Goal: Information Seeking & Learning: Learn about a topic

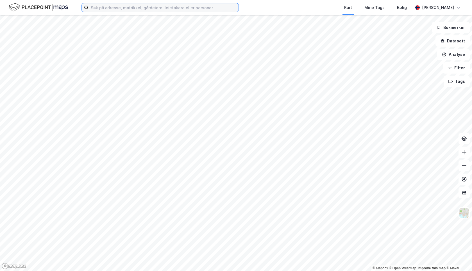
click at [118, 9] on input at bounding box center [164, 7] width 150 height 8
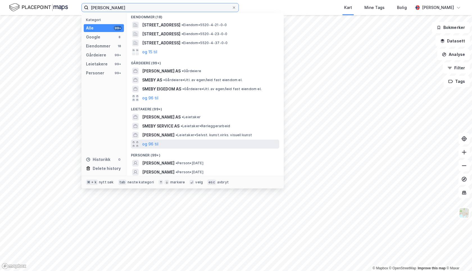
scroll to position [68, 0]
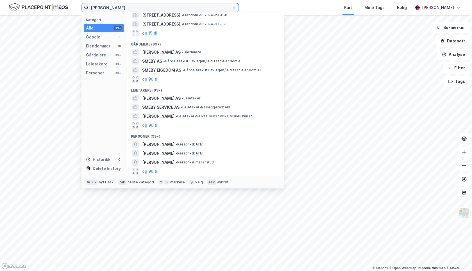
click at [102, 7] on input "[PERSON_NAME]" at bounding box center [160, 7] width 143 height 8
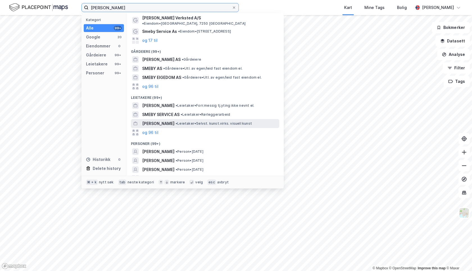
scroll to position [22, 0]
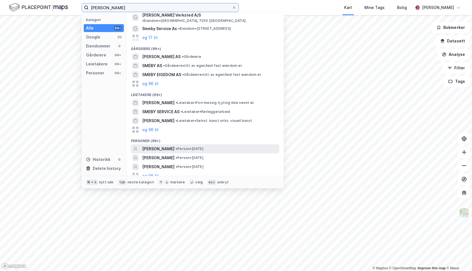
type input "[PERSON_NAME]"
click at [175, 146] on span "[PERSON_NAME]" at bounding box center [158, 149] width 32 height 7
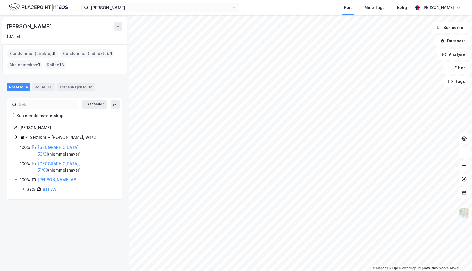
click at [16, 138] on icon at bounding box center [16, 137] width 4 height 4
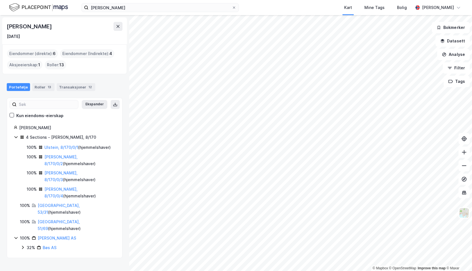
click at [16, 139] on icon at bounding box center [16, 137] width 4 height 4
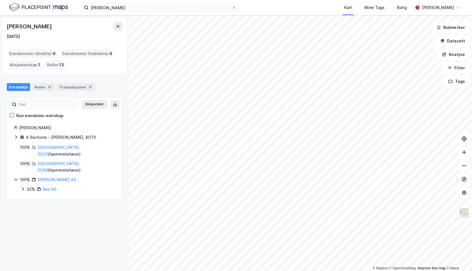
click at [16, 139] on icon at bounding box center [16, 137] width 4 height 4
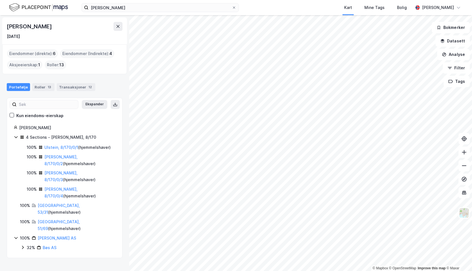
click at [16, 137] on icon at bounding box center [16, 137] width 4 height 4
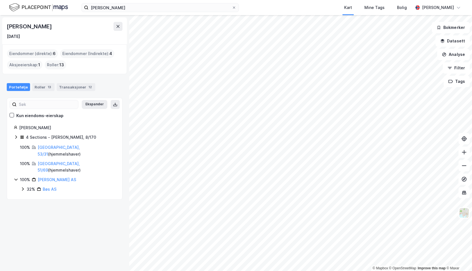
click at [22, 187] on icon at bounding box center [23, 189] width 4 height 4
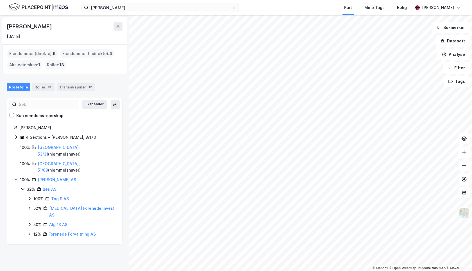
click at [29, 232] on icon at bounding box center [29, 234] width 4 height 4
click at [29, 222] on icon at bounding box center [29, 224] width 4 height 4
click at [29, 224] on icon at bounding box center [29, 225] width 3 height 2
click at [30, 207] on icon at bounding box center [30, 208] width 2 height 3
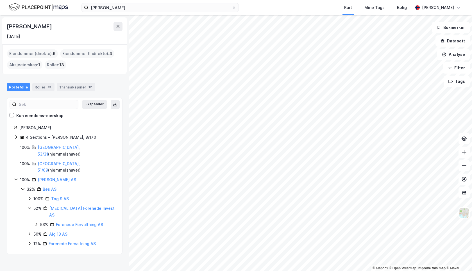
click at [30, 206] on icon at bounding box center [29, 208] width 4 height 4
click at [29, 222] on icon at bounding box center [29, 224] width 4 height 4
click at [29, 224] on icon at bounding box center [29, 225] width 3 height 2
click at [30, 207] on icon at bounding box center [30, 208] width 2 height 3
click at [37, 223] on icon at bounding box center [36, 224] width 2 height 3
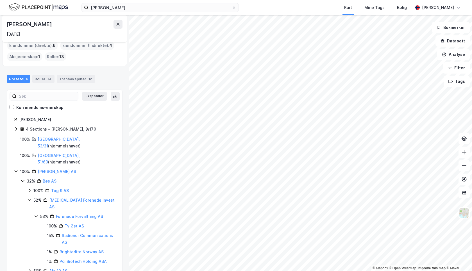
scroll to position [6, 0]
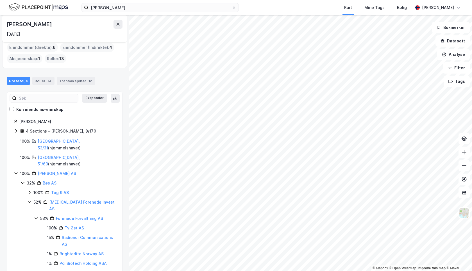
click at [36, 216] on icon at bounding box center [36, 218] width 4 height 4
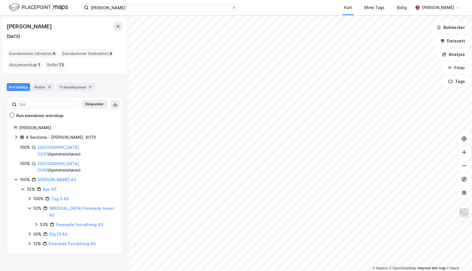
scroll to position [0, 0]
click at [31, 206] on icon at bounding box center [29, 208] width 4 height 4
click at [30, 197] on icon at bounding box center [30, 198] width 2 height 3
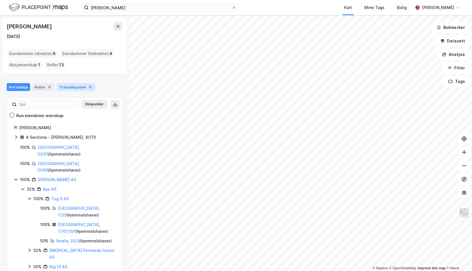
click at [79, 87] on div "Transaksjoner 12" at bounding box center [76, 87] width 39 height 8
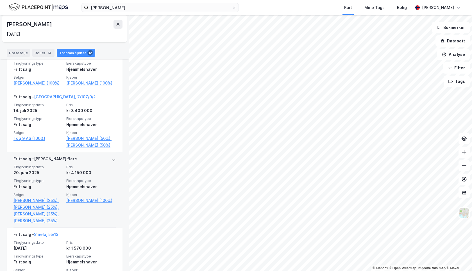
scroll to position [138, 0]
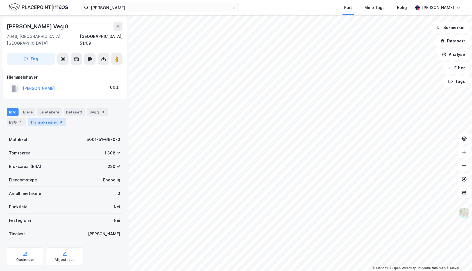
click at [58, 120] on div "4" at bounding box center [61, 123] width 6 height 6
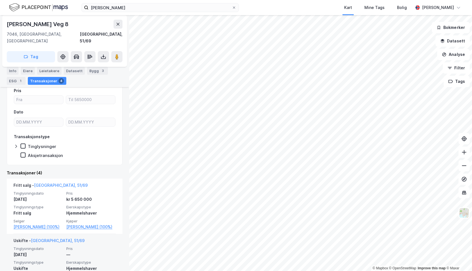
scroll to position [52, 0]
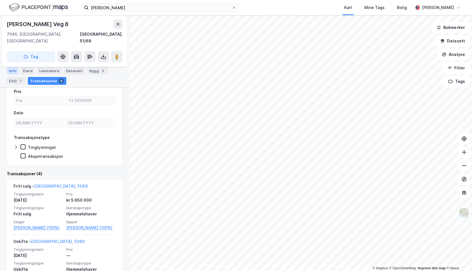
click at [15, 71] on div "Info" at bounding box center [13, 71] width 12 height 8
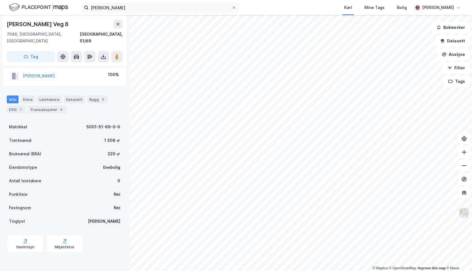
scroll to position [6, 0]
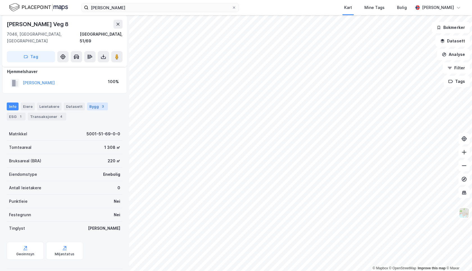
click at [91, 103] on div "Bygg 3" at bounding box center [97, 107] width 21 height 8
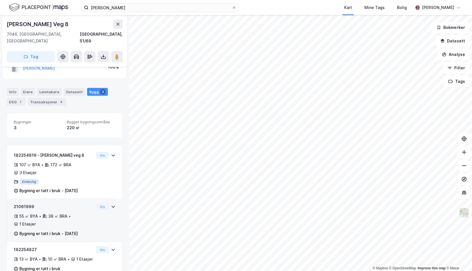
scroll to position [20, 0]
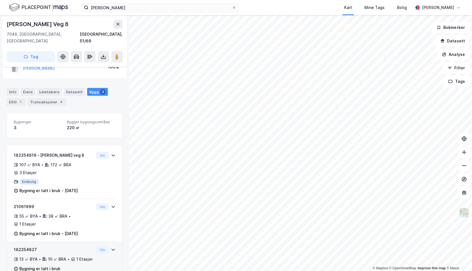
click at [114, 248] on icon at bounding box center [113, 250] width 4 height 4
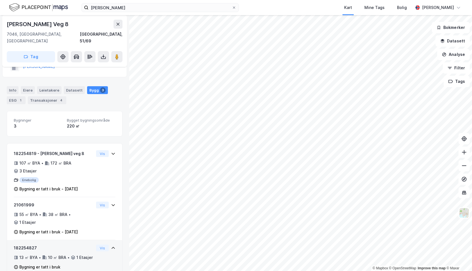
scroll to position [22, 0]
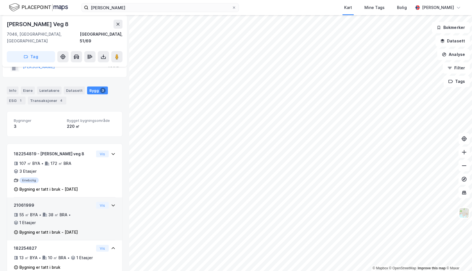
click at [113, 203] on icon at bounding box center [113, 205] width 4 height 4
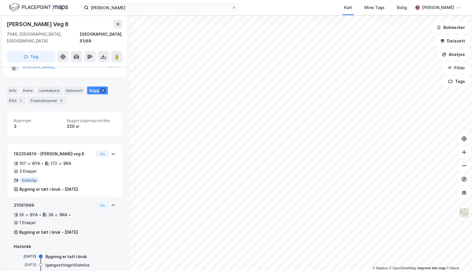
click at [113, 203] on icon at bounding box center [113, 205] width 4 height 4
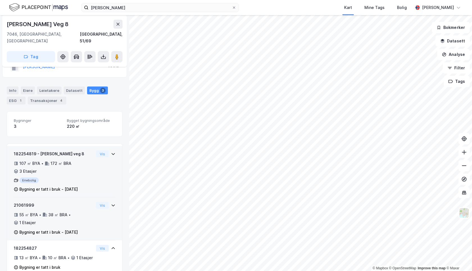
click at [113, 152] on icon at bounding box center [113, 154] width 4 height 4
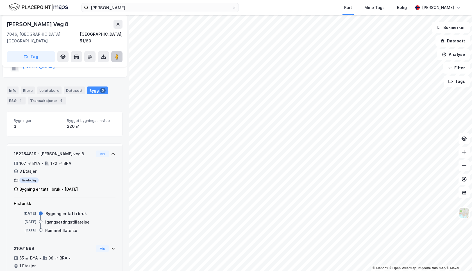
click at [118, 54] on image at bounding box center [116, 57] width 3 height 6
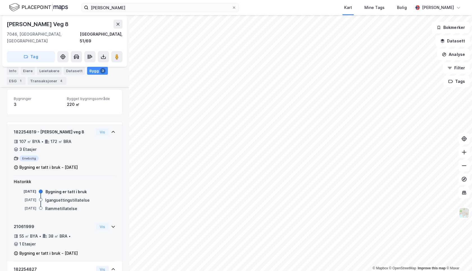
scroll to position [0, 0]
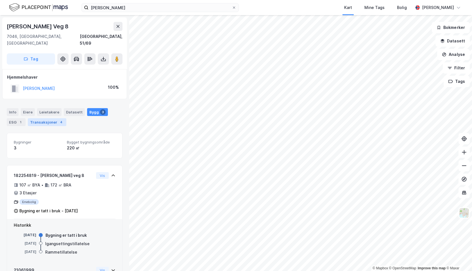
click at [53, 118] on div "Transaksjoner 4" at bounding box center [47, 122] width 39 height 8
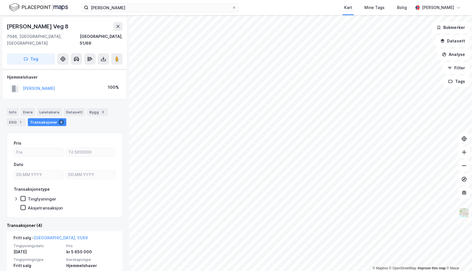
scroll to position [56, 0]
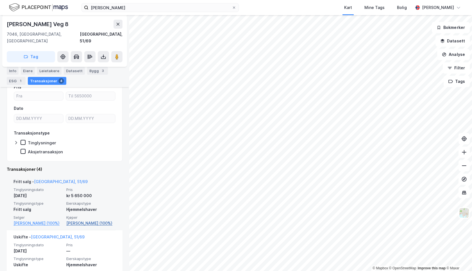
click at [88, 220] on link "[PERSON_NAME] (100%)" at bounding box center [90, 223] width 49 height 7
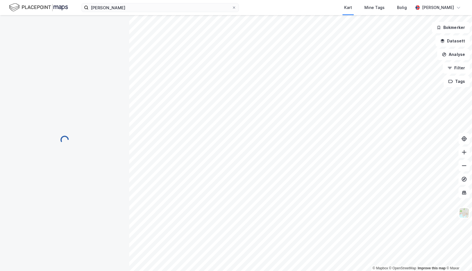
scroll to position [0, 0]
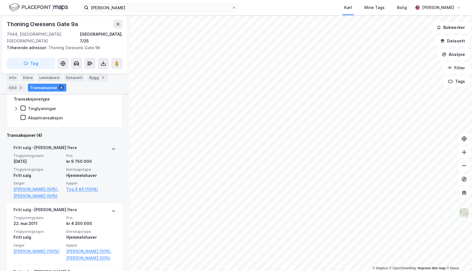
scroll to position [123, 0]
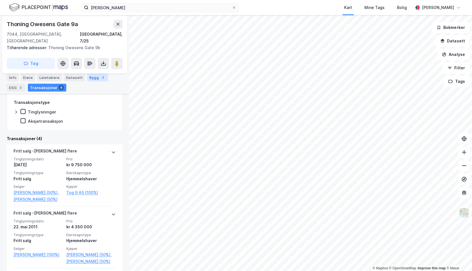
click at [94, 78] on div "Bygg 2" at bounding box center [97, 78] width 21 height 8
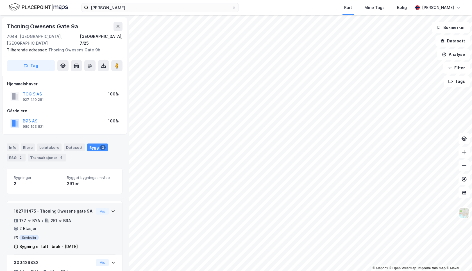
scroll to position [21, 0]
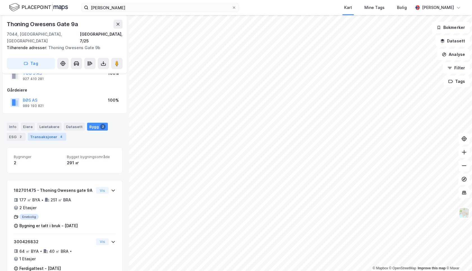
click at [47, 133] on div "Transaksjoner 4" at bounding box center [47, 137] width 39 height 8
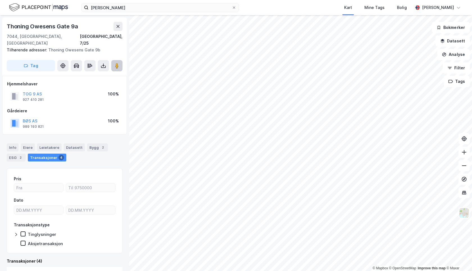
click at [118, 63] on image at bounding box center [116, 66] width 3 height 6
click at [93, 144] on div "Bygg 2" at bounding box center [97, 148] width 21 height 8
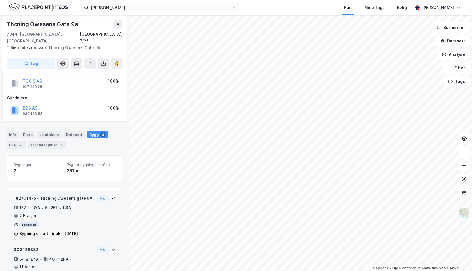
scroll to position [21, 0]
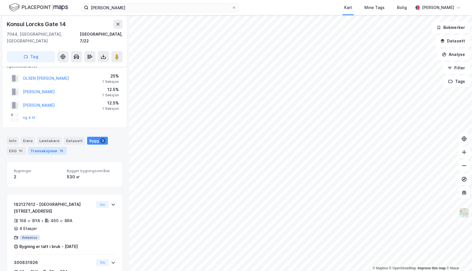
click at [50, 147] on div "Transaksjoner 15" at bounding box center [47, 151] width 39 height 8
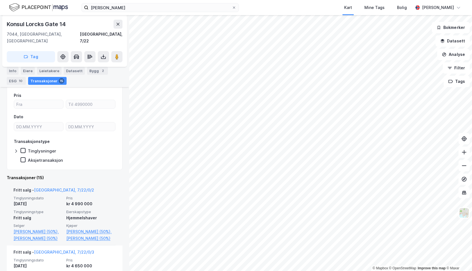
scroll to position [109, 0]
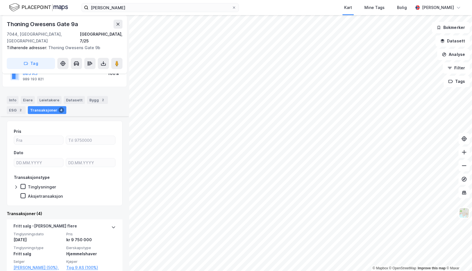
scroll to position [72, 0]
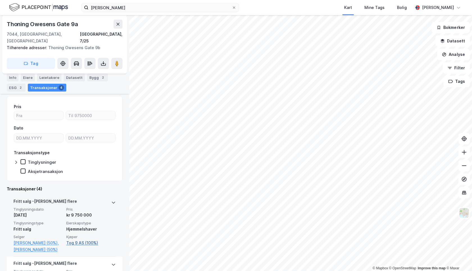
click at [82, 240] on link "Tog 9 AS (100%)" at bounding box center [90, 243] width 49 height 7
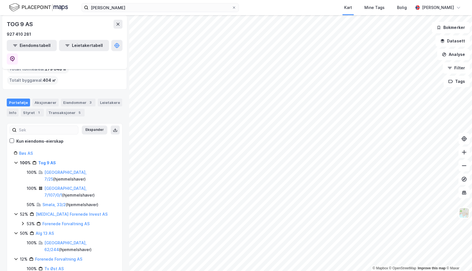
scroll to position [46, 0]
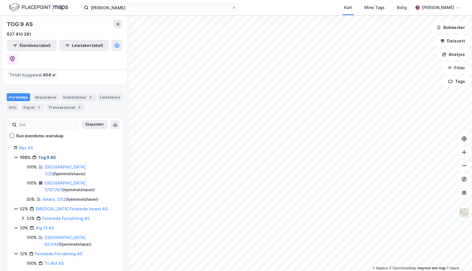
click at [48, 155] on link "Tog 9 AS" at bounding box center [47, 157] width 18 height 5
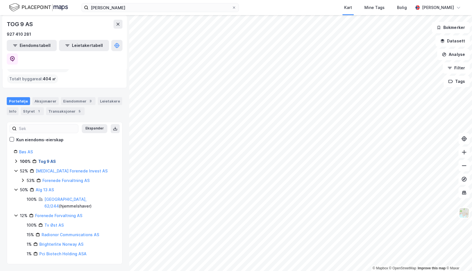
scroll to position [11, 0]
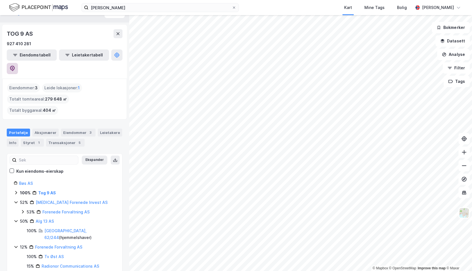
click at [15, 66] on icon at bounding box center [13, 69] width 6 height 6
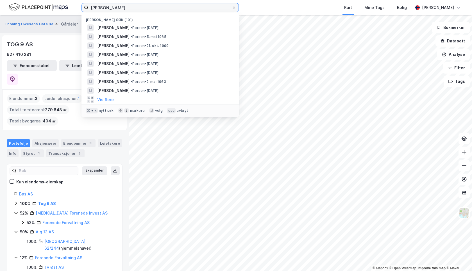
click at [148, 5] on input "[PERSON_NAME]" at bounding box center [160, 7] width 143 height 8
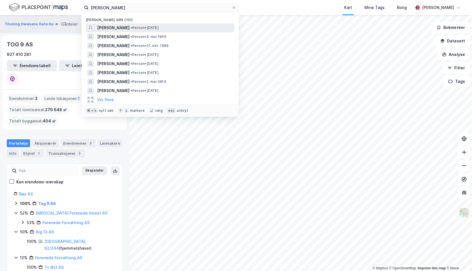
click at [151, 28] on span "• Person • [DATE]" at bounding box center [145, 28] width 28 height 4
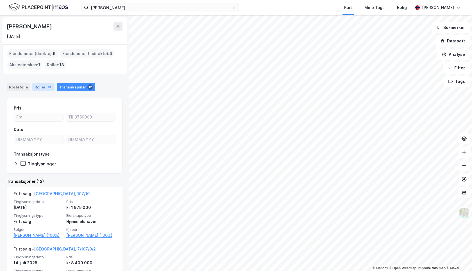
click at [36, 87] on div "Roller 13" at bounding box center [43, 87] width 22 height 8
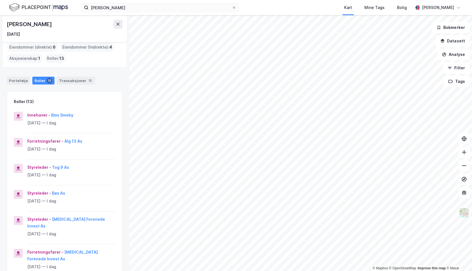
scroll to position [6, 0]
click at [0, 0] on button "Bms Smeby" at bounding box center [0, 0] width 0 height 0
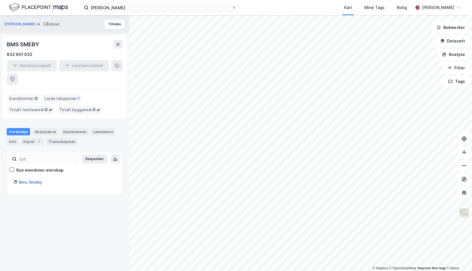
click at [30, 180] on link "Bms Smeby" at bounding box center [30, 182] width 23 height 5
click at [33, 180] on link "Bms Smeby" at bounding box center [30, 182] width 23 height 5
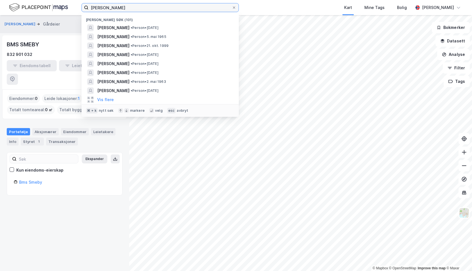
click at [116, 9] on input "[PERSON_NAME]" at bounding box center [160, 7] width 143 height 8
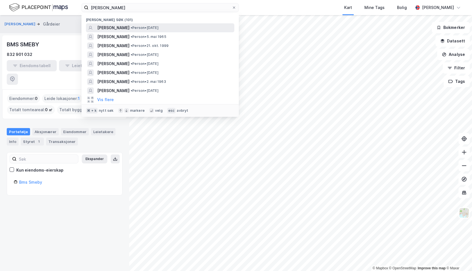
click at [130, 26] on span "[PERSON_NAME]" at bounding box center [113, 27] width 32 height 7
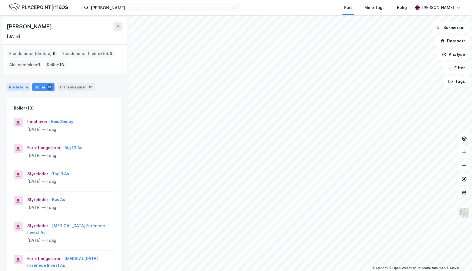
click at [19, 88] on div "Portefølje" at bounding box center [18, 87] width 23 height 8
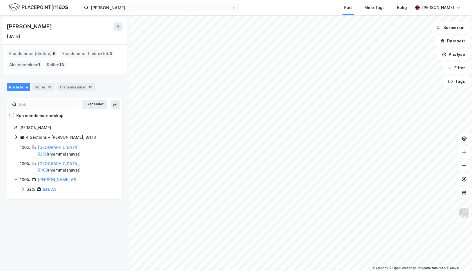
click at [16, 177] on icon at bounding box center [16, 179] width 4 height 4
click at [24, 188] on icon at bounding box center [23, 189] width 2 height 3
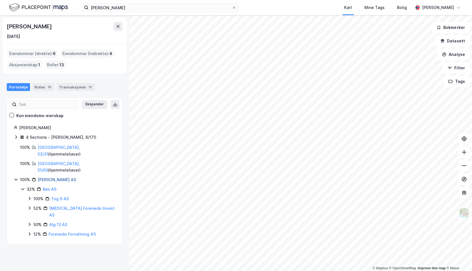
click at [56, 177] on link "[PERSON_NAME] AS" at bounding box center [57, 179] width 39 height 5
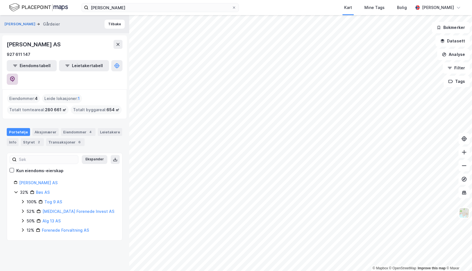
click at [13, 78] on icon at bounding box center [13, 79] width 2 height 2
click at [17, 190] on icon at bounding box center [16, 192] width 4 height 4
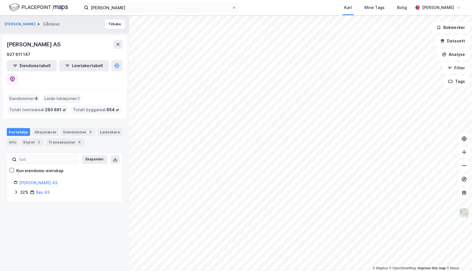
click at [17, 190] on icon at bounding box center [16, 192] width 4 height 4
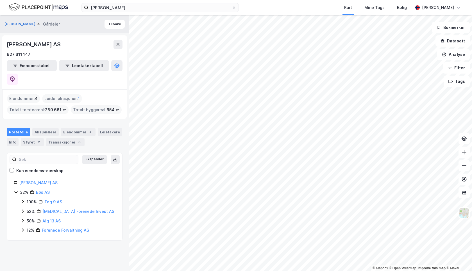
click at [23, 200] on icon at bounding box center [23, 202] width 4 height 4
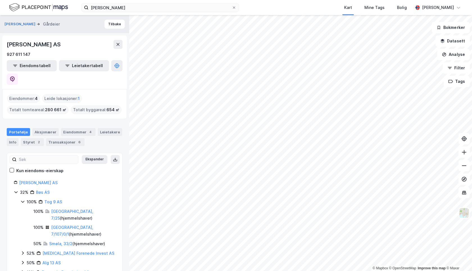
click at [23, 200] on icon at bounding box center [23, 202] width 4 height 4
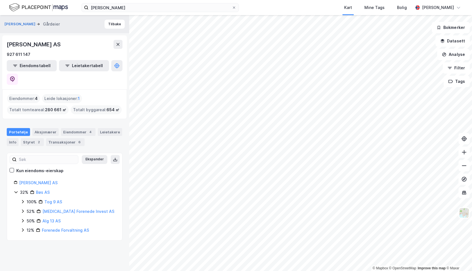
click at [22, 209] on icon at bounding box center [23, 211] width 4 height 4
click at [23, 219] on icon at bounding box center [23, 220] width 2 height 3
click at [23, 220] on icon at bounding box center [22, 221] width 3 height 2
click at [22, 228] on icon at bounding box center [23, 230] width 4 height 4
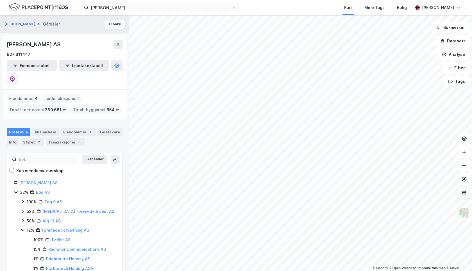
click at [22, 230] on icon at bounding box center [22, 231] width 3 height 2
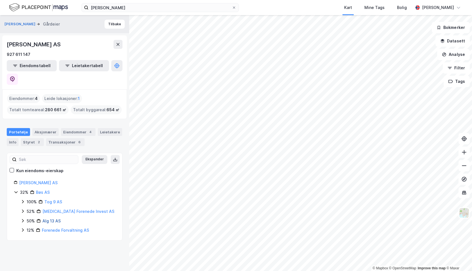
click at [49, 219] on link "Alg 13 AS" at bounding box center [51, 221] width 18 height 5
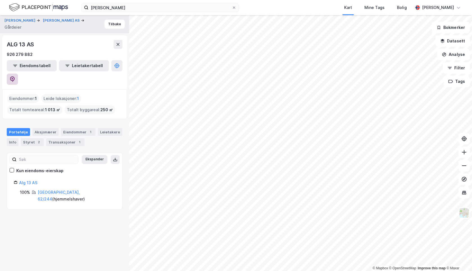
click at [13, 78] on icon at bounding box center [13, 79] width 2 height 2
click at [32, 21] on button "[PERSON_NAME]" at bounding box center [20, 21] width 32 height 6
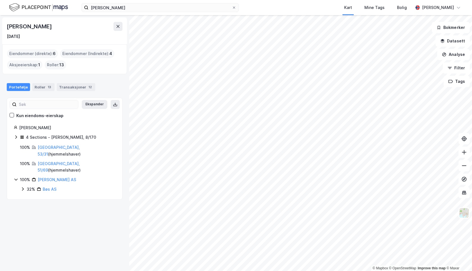
click at [15, 177] on icon at bounding box center [16, 179] width 4 height 4
click at [16, 178] on icon at bounding box center [16, 179] width 2 height 3
click at [23, 188] on icon at bounding box center [23, 189] width 2 height 3
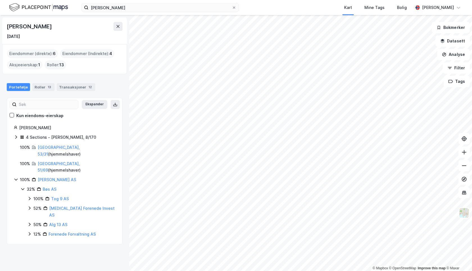
click at [29, 197] on icon at bounding box center [29, 199] width 4 height 4
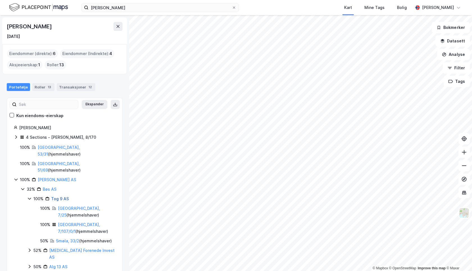
click at [58, 197] on link "Tog 9 AS" at bounding box center [60, 199] width 18 height 5
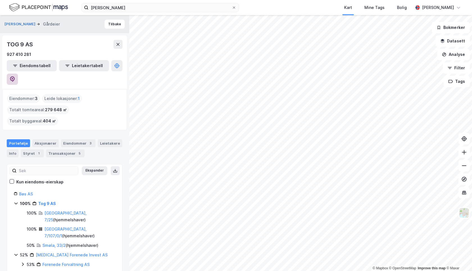
click at [13, 78] on icon at bounding box center [13, 79] width 2 height 2
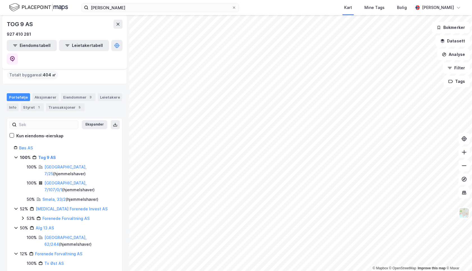
scroll to position [29, 0]
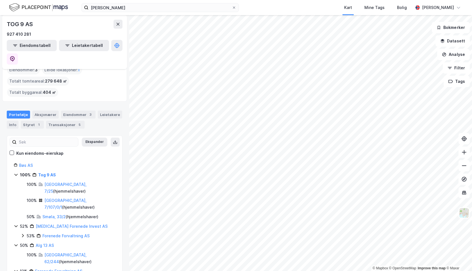
click at [16, 174] on icon at bounding box center [15, 175] width 3 height 2
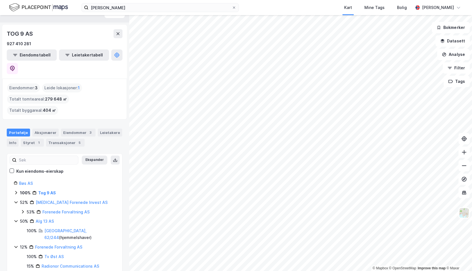
scroll to position [0, 0]
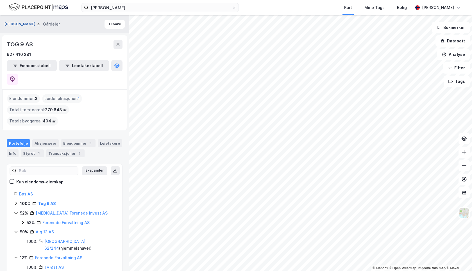
click at [22, 24] on button "[PERSON_NAME]" at bounding box center [20, 24] width 32 height 6
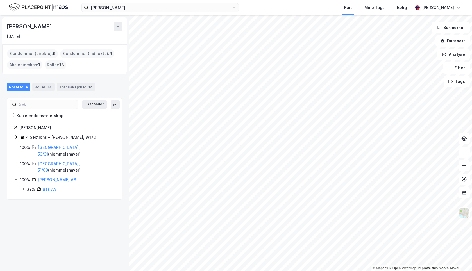
click at [17, 136] on icon at bounding box center [16, 137] width 4 height 4
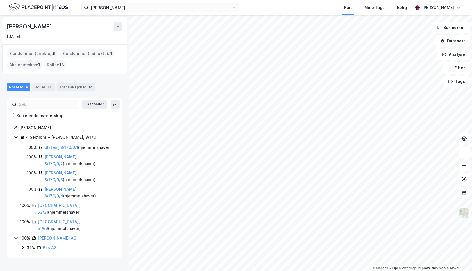
click at [16, 137] on icon at bounding box center [16, 137] width 4 height 4
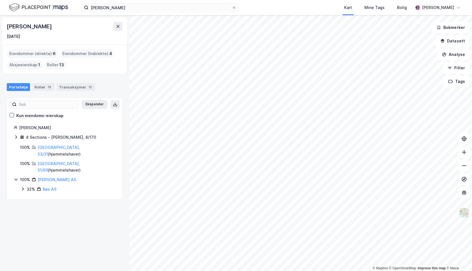
click at [15, 177] on icon at bounding box center [16, 179] width 4 height 4
click at [16, 178] on icon at bounding box center [16, 179] width 2 height 3
click at [22, 187] on icon at bounding box center [23, 189] width 4 height 4
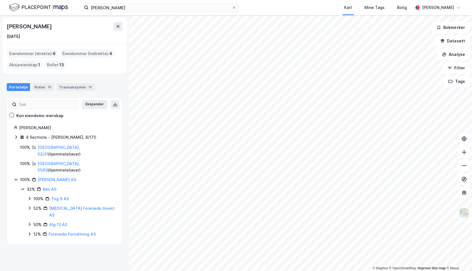
click at [22, 187] on icon at bounding box center [23, 189] width 4 height 4
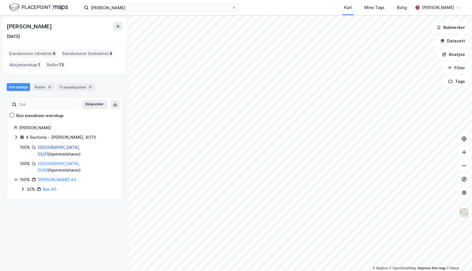
click at [48, 148] on link "[GEOGRAPHIC_DATA], 53/31" at bounding box center [59, 151] width 42 height 12
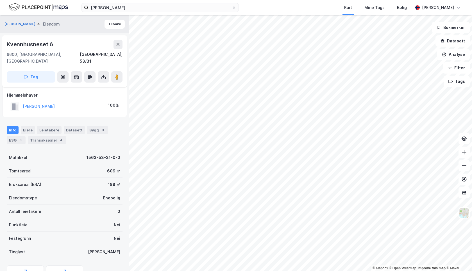
scroll to position [24, 0]
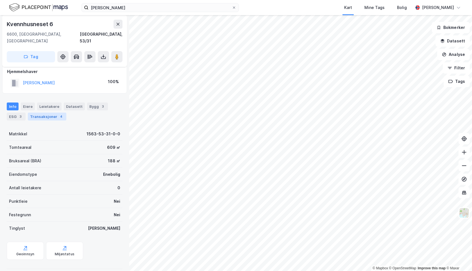
click at [51, 113] on div "Transaksjoner 4" at bounding box center [47, 117] width 39 height 8
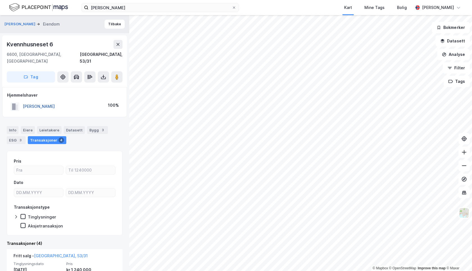
click at [0, 0] on button "[PERSON_NAME]" at bounding box center [0, 0] width 0 height 0
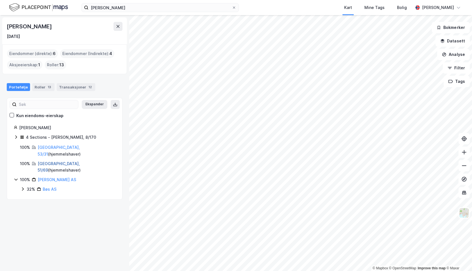
click at [62, 161] on link "[GEOGRAPHIC_DATA], 51/69" at bounding box center [59, 167] width 42 height 12
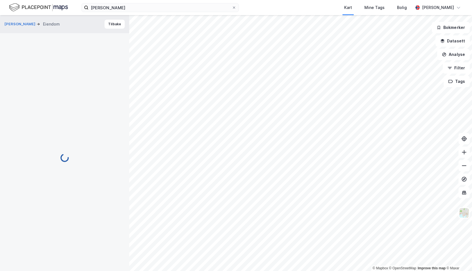
scroll to position [3, 0]
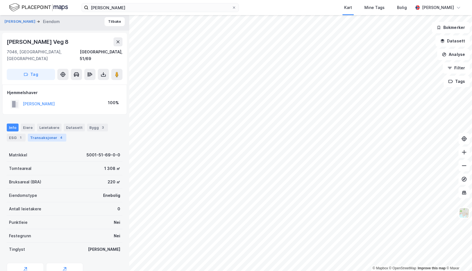
click at [53, 134] on div "Transaksjoner 4" at bounding box center [47, 138] width 39 height 8
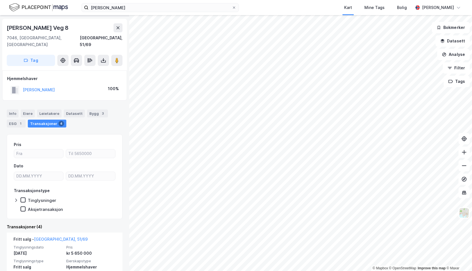
scroll to position [15, 0]
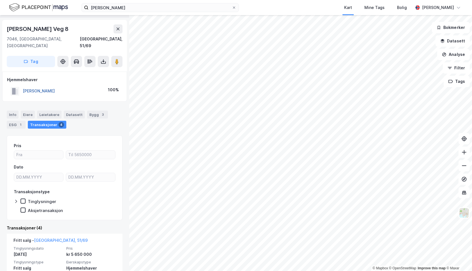
click at [0, 0] on button "[PERSON_NAME]" at bounding box center [0, 0] width 0 height 0
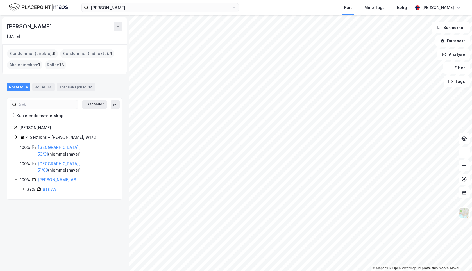
click at [14, 136] on icon at bounding box center [16, 137] width 4 height 4
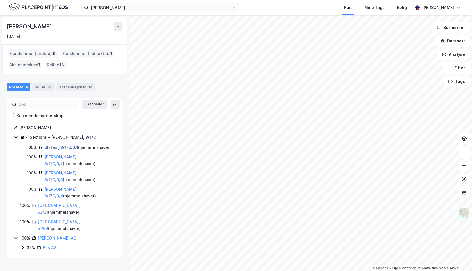
click at [58, 148] on link "Ulstein, 8/170/0/1" at bounding box center [61, 147] width 34 height 5
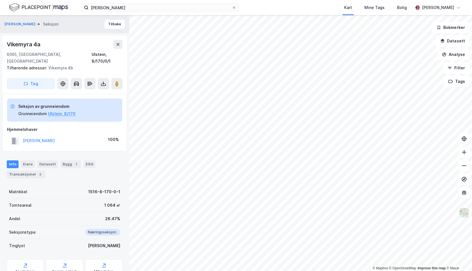
scroll to position [15, 0]
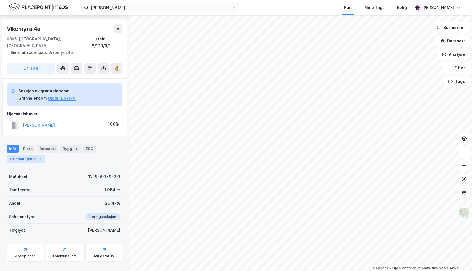
click at [33, 155] on div "Transaksjoner 2" at bounding box center [26, 159] width 39 height 8
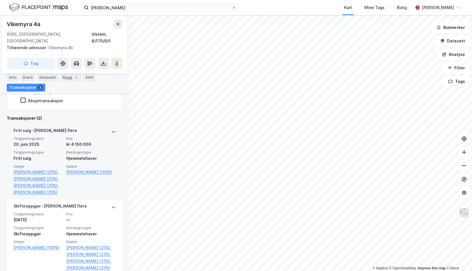
scroll to position [159, 0]
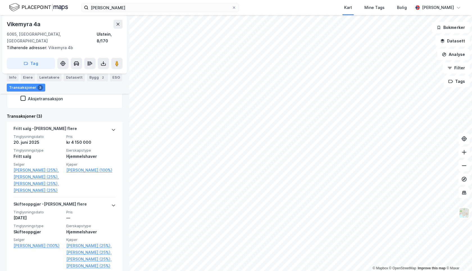
scroll to position [118, 0]
click at [118, 61] on image at bounding box center [116, 64] width 3 height 6
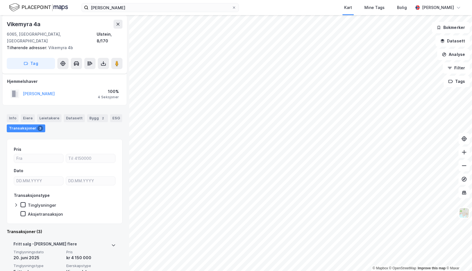
scroll to position [1, 0]
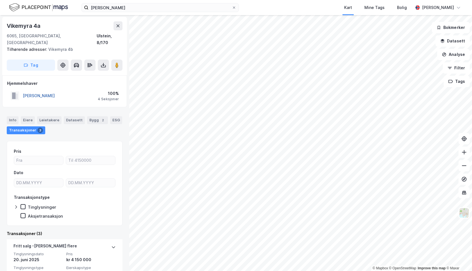
click at [0, 0] on button "[PERSON_NAME]" at bounding box center [0, 0] width 0 height 0
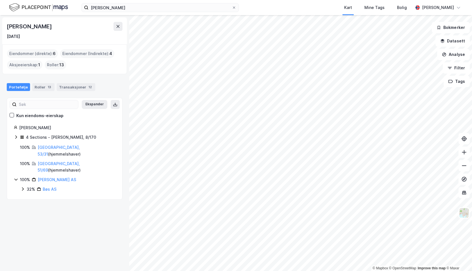
click at [17, 177] on icon at bounding box center [16, 179] width 4 height 4
click at [15, 177] on icon at bounding box center [16, 179] width 4 height 4
click at [22, 187] on icon at bounding box center [23, 189] width 4 height 4
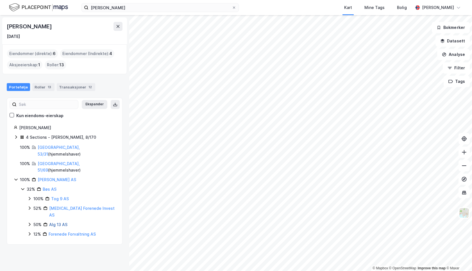
click at [52, 222] on link "Alg 13 AS" at bounding box center [58, 224] width 18 height 5
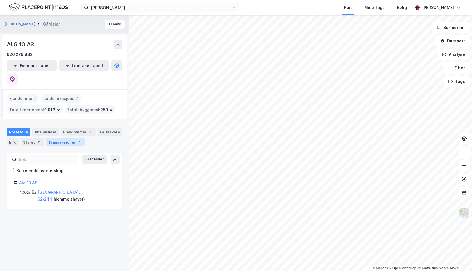
click at [63, 138] on div "Transaksjoner 1" at bounding box center [65, 142] width 39 height 8
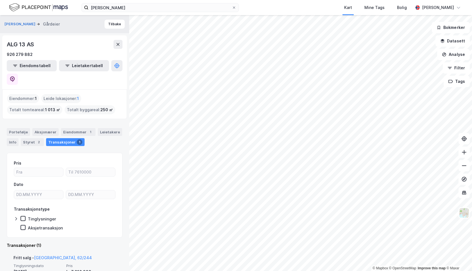
scroll to position [35, 0]
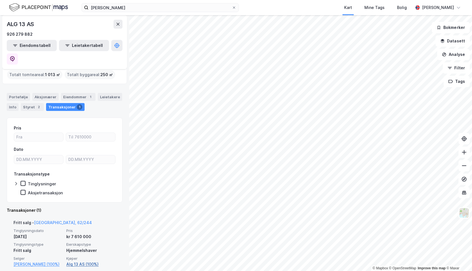
click at [78, 261] on link "Alg 13 AS (100%)" at bounding box center [90, 264] width 49 height 7
click at [82, 261] on link "Alg 13 AS (100%)" at bounding box center [90, 264] width 49 height 7
click at [80, 261] on link "Alg 13 AS (100%)" at bounding box center [90, 264] width 49 height 7
click at [81, 261] on link "Alg 13 AS (100%)" at bounding box center [90, 264] width 49 height 7
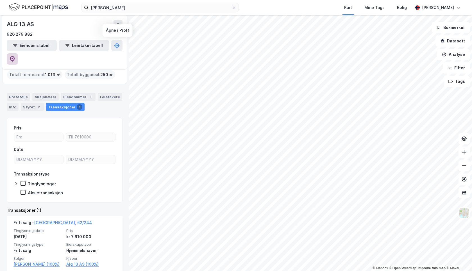
click at [15, 56] on icon at bounding box center [13, 59] width 6 height 6
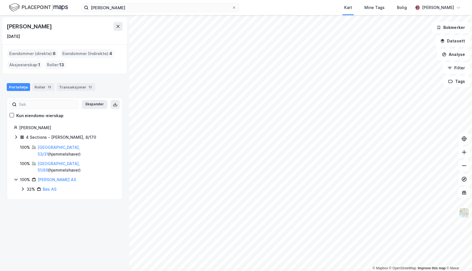
click at [16, 177] on icon at bounding box center [16, 179] width 4 height 4
click at [16, 178] on icon at bounding box center [16, 179] width 2 height 3
click at [17, 137] on icon at bounding box center [16, 137] width 4 height 4
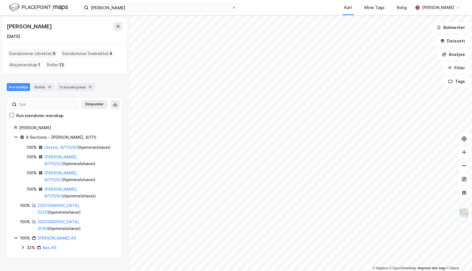
click at [17, 137] on icon at bounding box center [15, 137] width 3 height 2
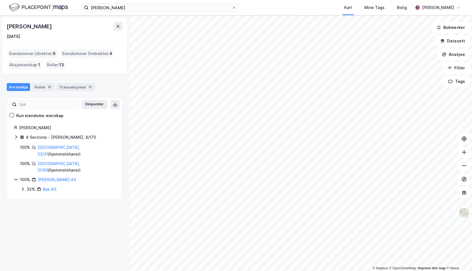
click at [15, 136] on icon at bounding box center [16, 137] width 2 height 3
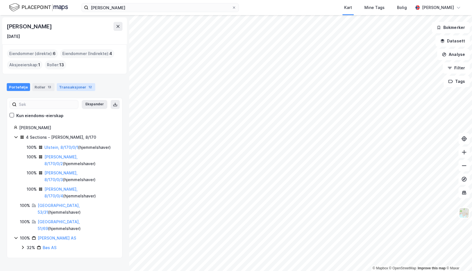
click at [72, 89] on div "Transaksjoner 12" at bounding box center [76, 87] width 39 height 8
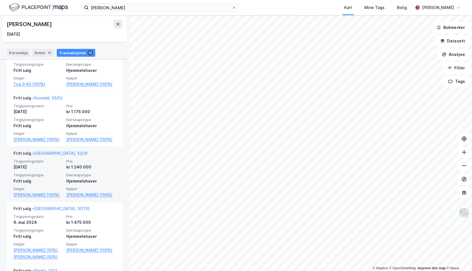
scroll to position [365, 0]
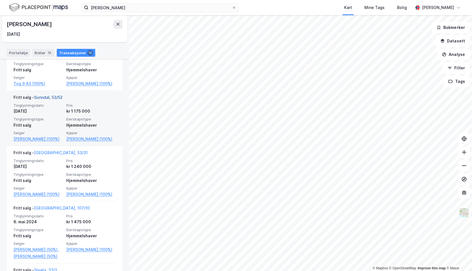
click at [47, 100] on link "Sunndal, 53/52" at bounding box center [48, 97] width 29 height 5
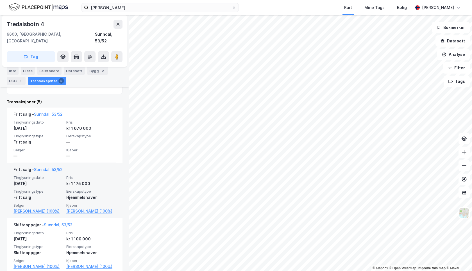
scroll to position [137, 0]
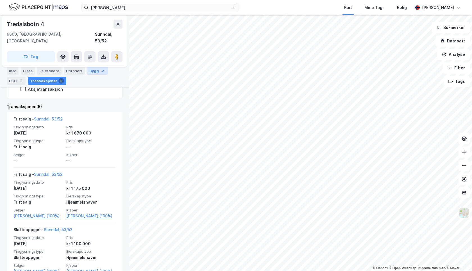
click at [94, 71] on div "Bygg 2" at bounding box center [97, 71] width 21 height 8
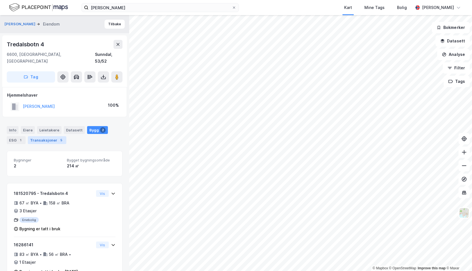
click at [48, 136] on div "Transaksjoner 5" at bounding box center [47, 140] width 39 height 8
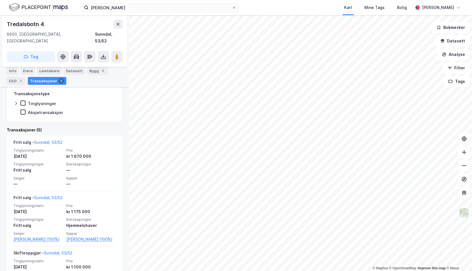
scroll to position [114, 0]
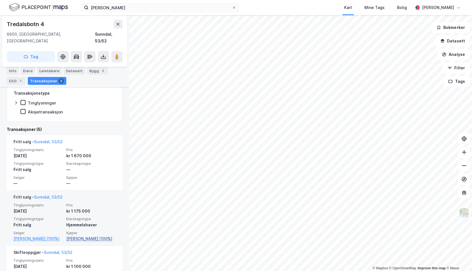
click at [92, 236] on link "[PERSON_NAME] (100%)" at bounding box center [90, 239] width 49 height 7
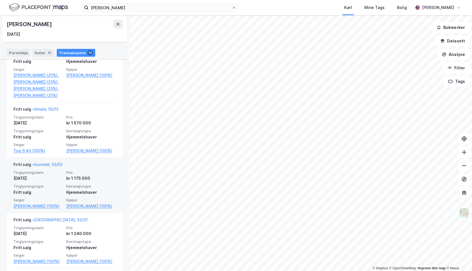
scroll to position [329, 0]
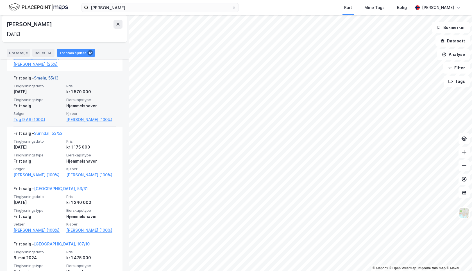
click at [52, 80] on link "Smøla, 55/13" at bounding box center [46, 78] width 24 height 5
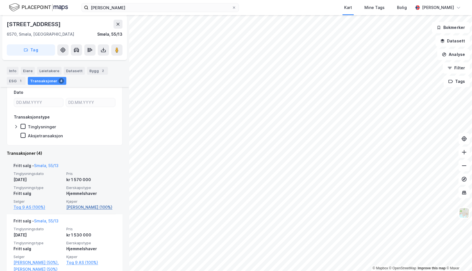
scroll to position [81, 0]
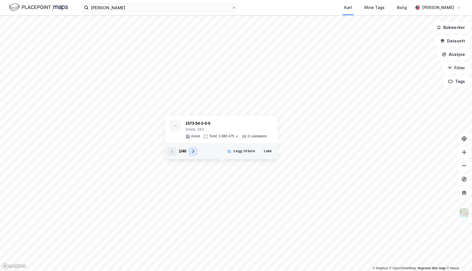
click at [193, 152] on icon at bounding box center [194, 151] width 2 height 3
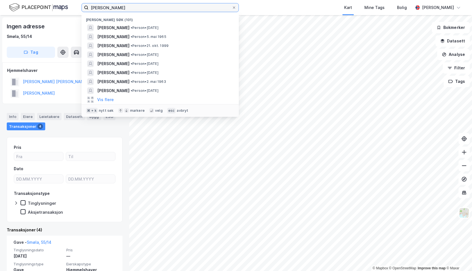
click at [135, 8] on input "[PERSON_NAME]" at bounding box center [160, 7] width 143 height 8
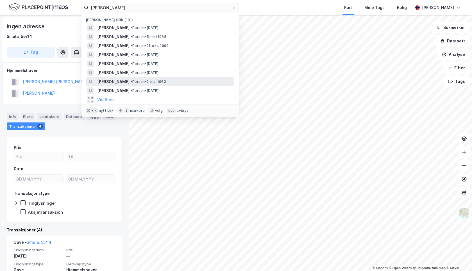
click at [130, 81] on span "[PERSON_NAME]" at bounding box center [113, 81] width 32 height 7
